Goal: Register for event/course

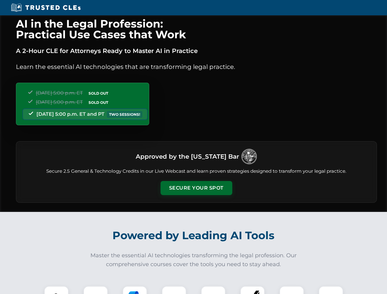
click at [196, 188] on button "Secure Your Spot" at bounding box center [196, 188] width 72 height 14
click at [56, 290] on img at bounding box center [56, 298] width 18 height 18
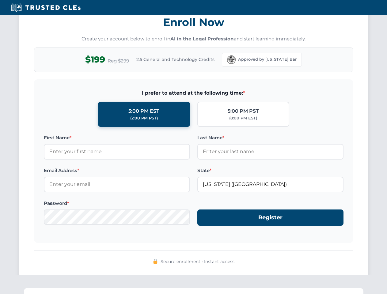
scroll to position [601, 0]
